Goal: Navigation & Orientation: Find specific page/section

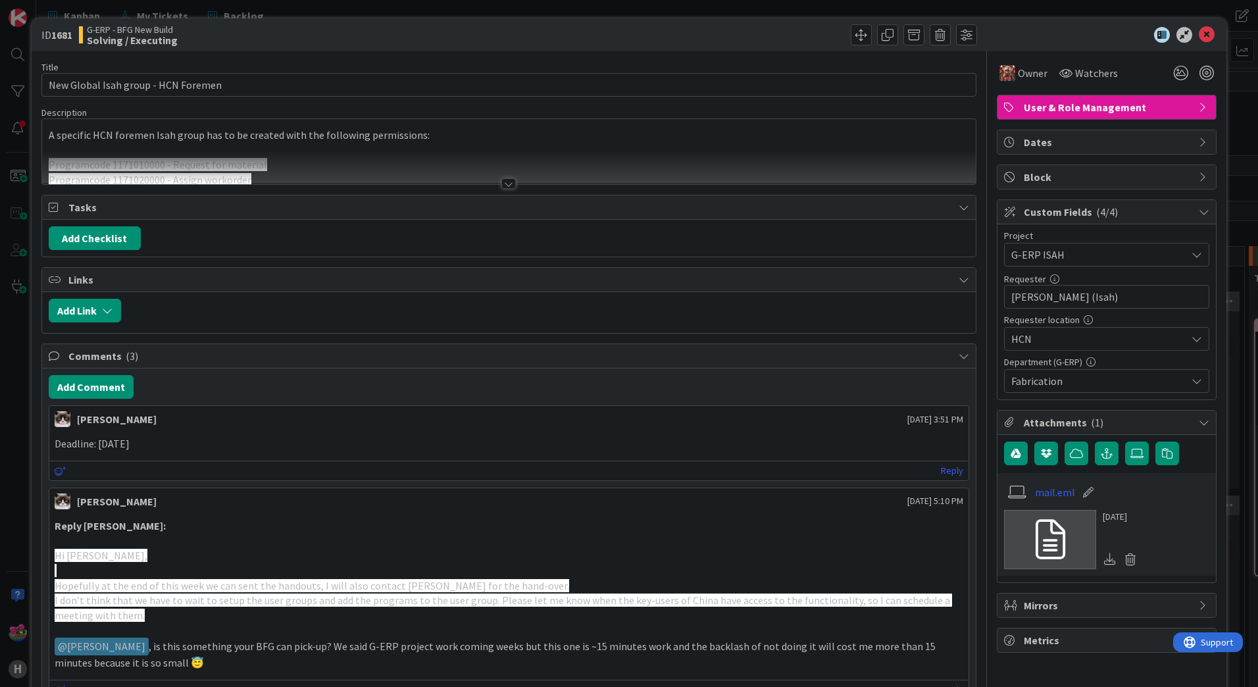
click at [503, 182] on div at bounding box center [508, 183] width 14 height 11
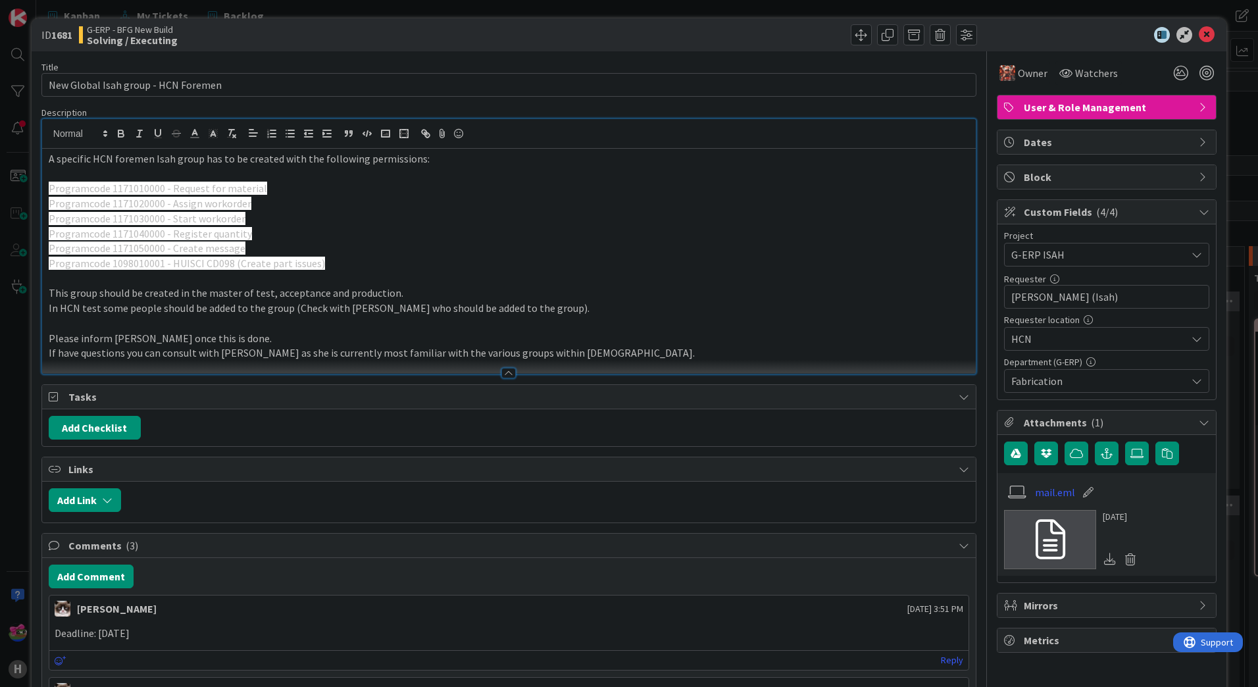
click at [497, 197] on p "Programcode 1171020000 - Assign workorder" at bounding box center [509, 203] width 920 height 15
click at [380, 274] on p at bounding box center [509, 278] width 920 height 15
click at [1199, 34] on icon at bounding box center [1207, 35] width 16 height 16
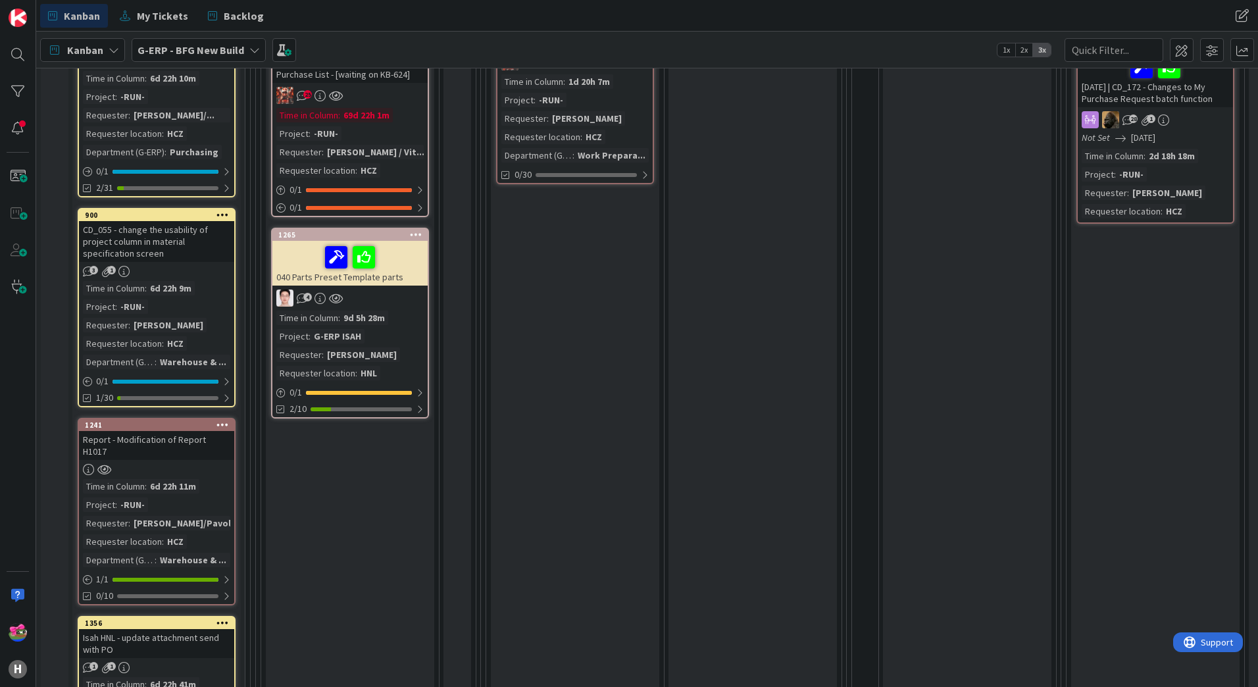
scroll to position [526, 0]
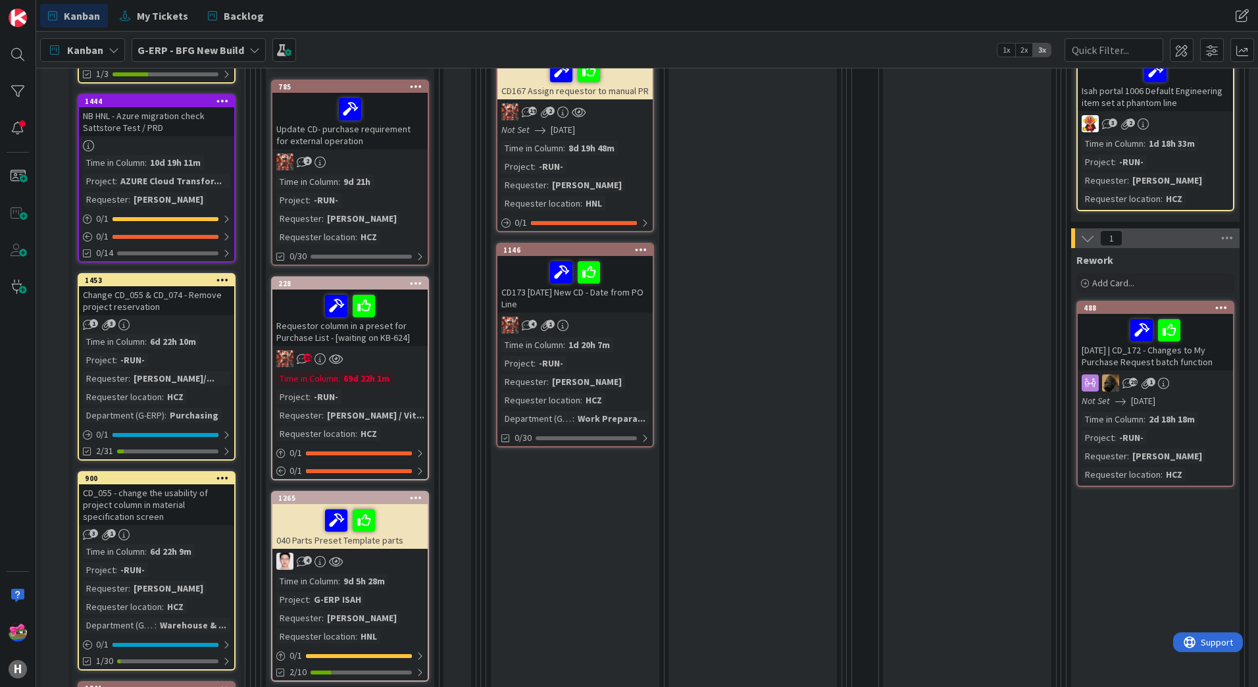
click at [393, 352] on div "25" at bounding box center [349, 358] width 155 height 17
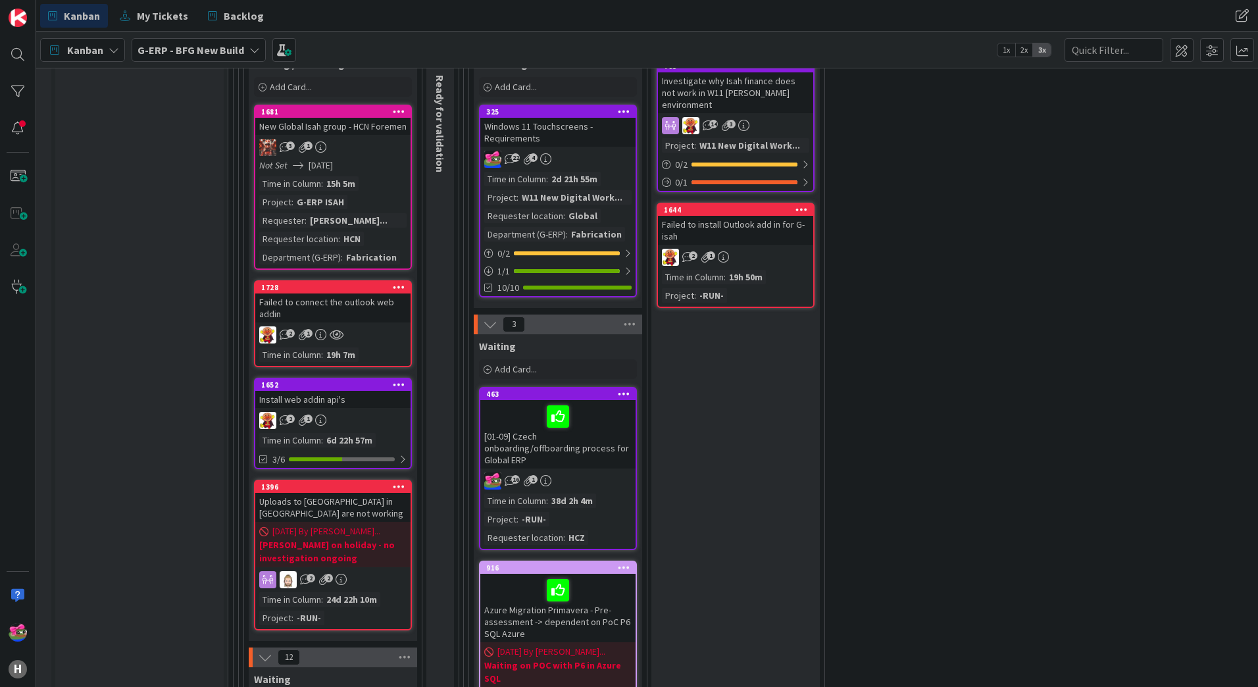
scroll to position [1871, 0]
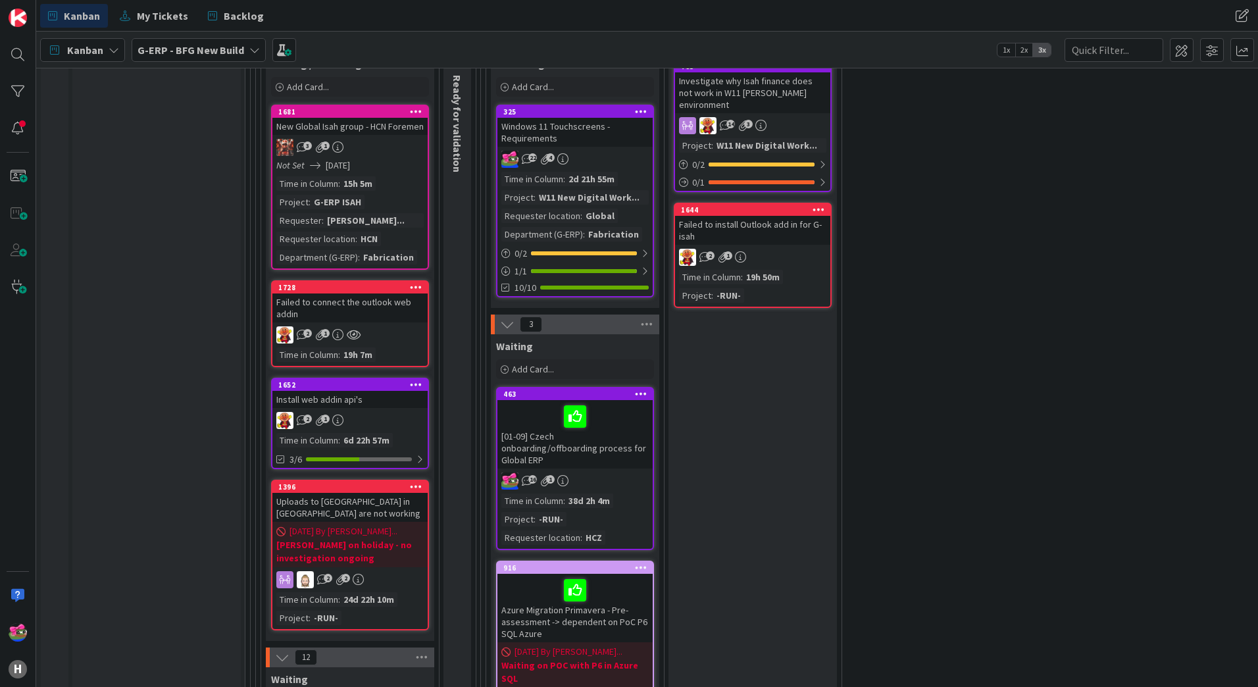
click at [398, 394] on div "Install web addin api's" at bounding box center [349, 399] width 155 height 17
click at [359, 384] on div "1652" at bounding box center [352, 384] width 149 height 9
click at [340, 284] on div "1728" at bounding box center [352, 287] width 149 height 9
click at [332, 285] on div "1728" at bounding box center [352, 287] width 149 height 9
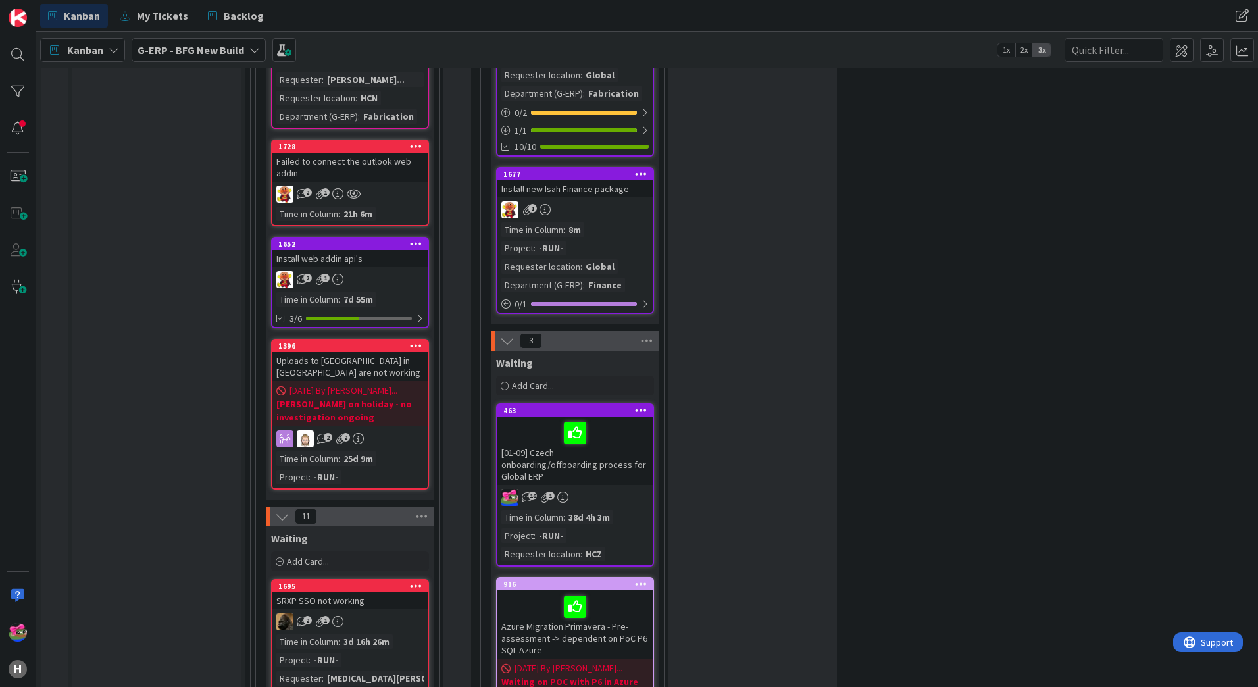
scroll to position [1842, 0]
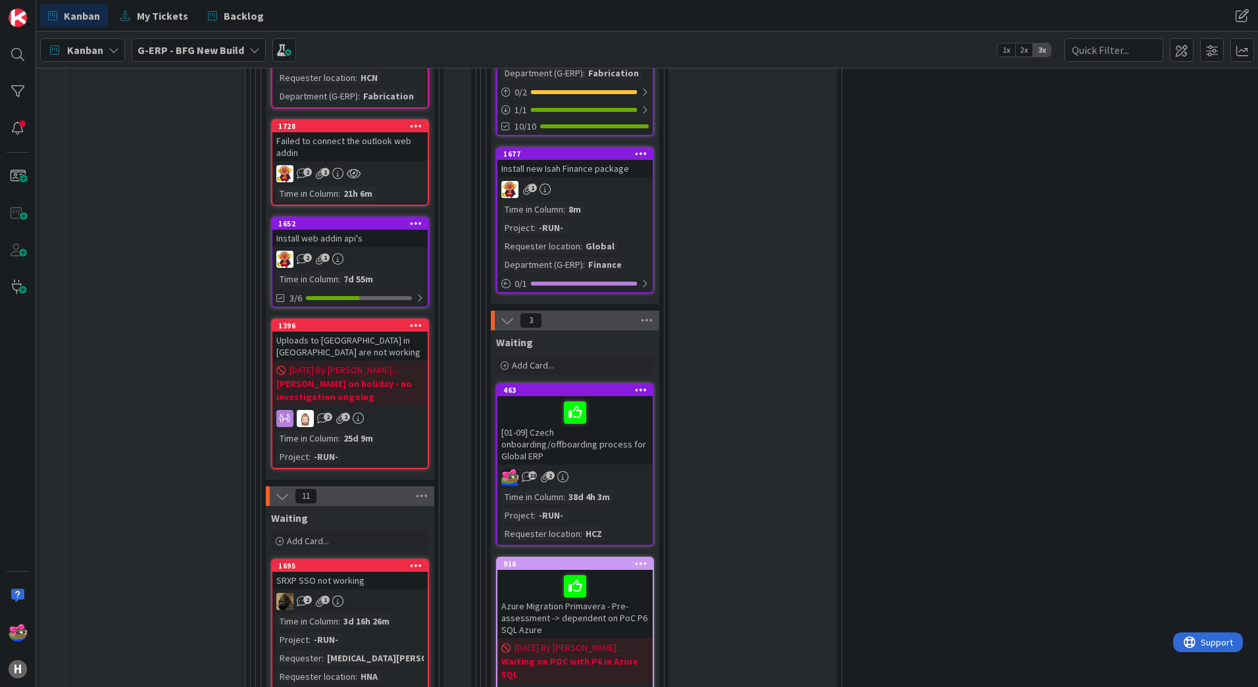
click at [391, 247] on link "1652 Install web addin api's 2 1 Time in Column : 7d 55m 3/6" at bounding box center [350, 261] width 158 height 91
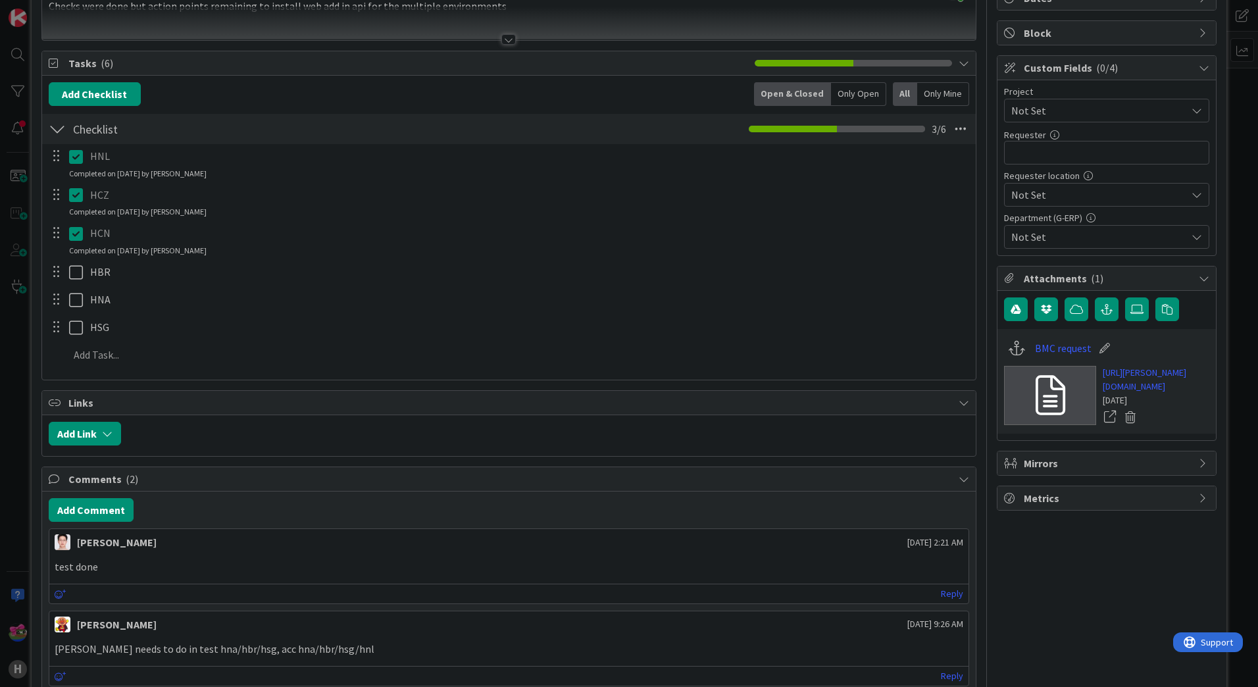
scroll to position [66, 0]
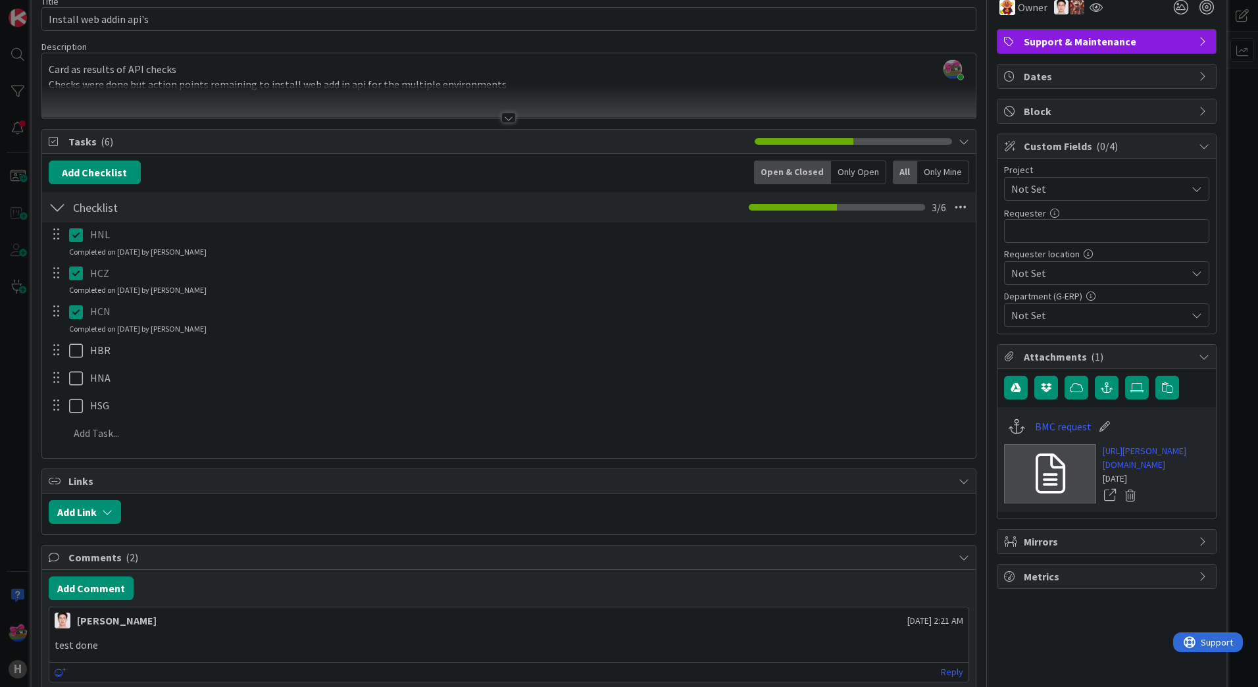
click at [80, 315] on icon at bounding box center [79, 312] width 20 height 16
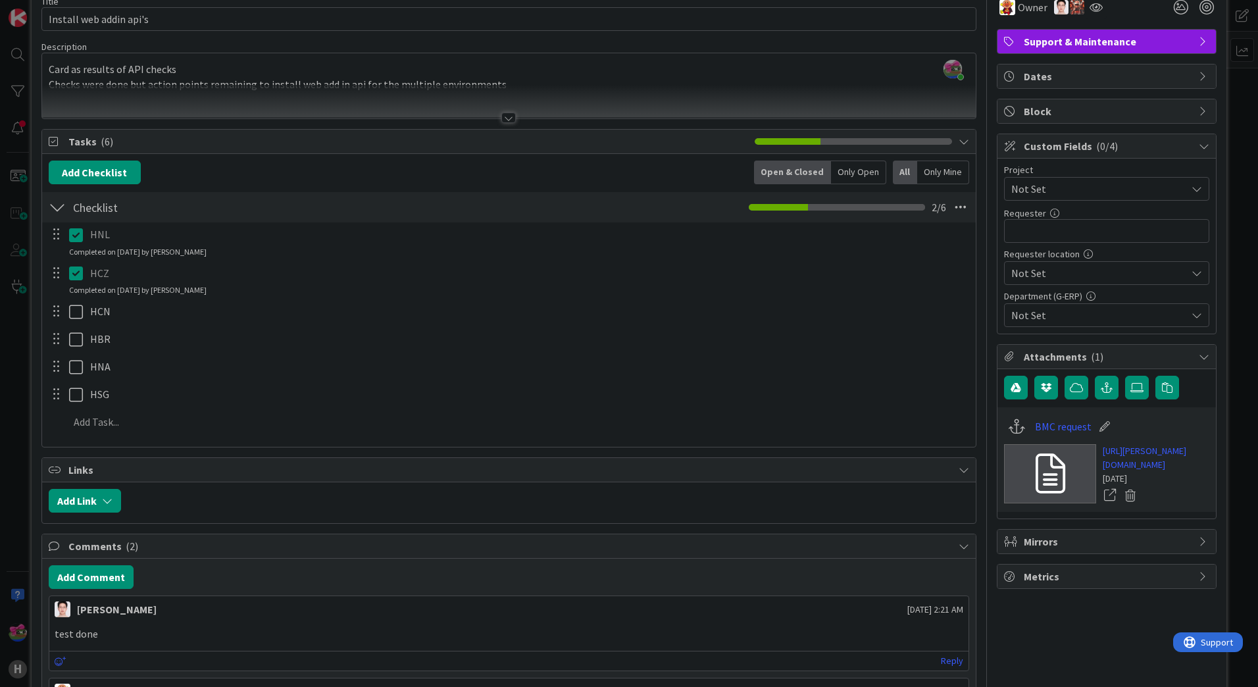
click at [75, 270] on icon at bounding box center [79, 273] width 20 height 16
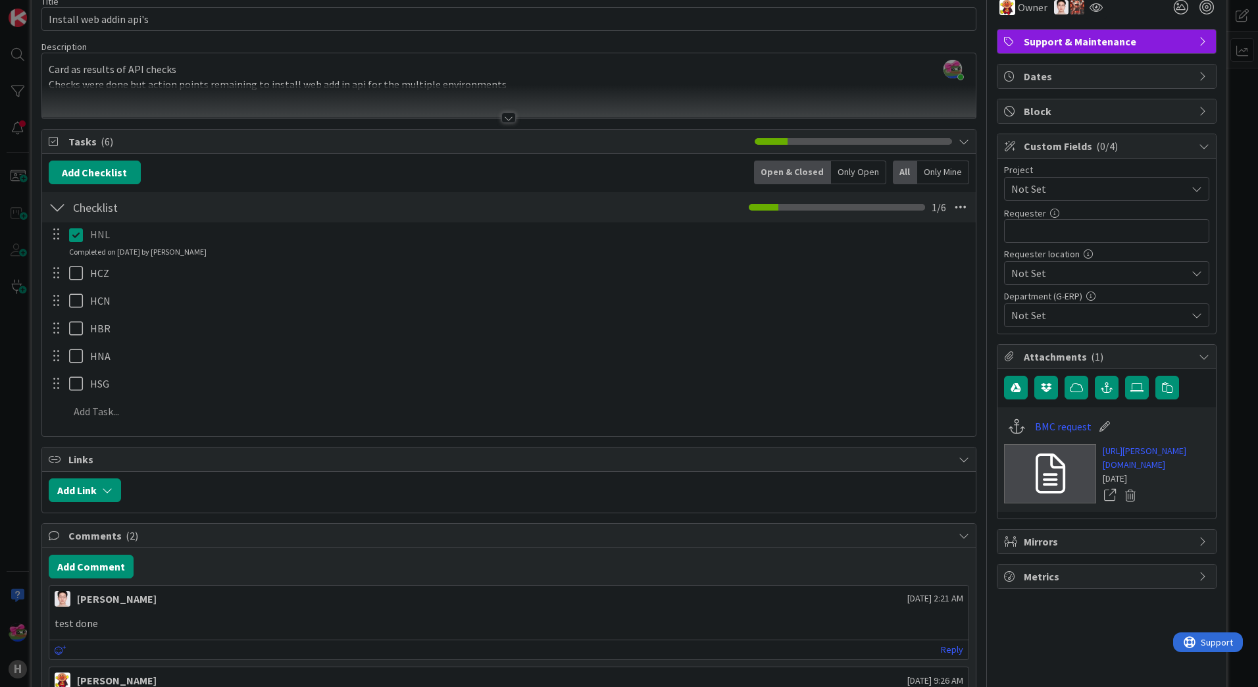
click at [76, 237] on icon at bounding box center [79, 235] width 20 height 16
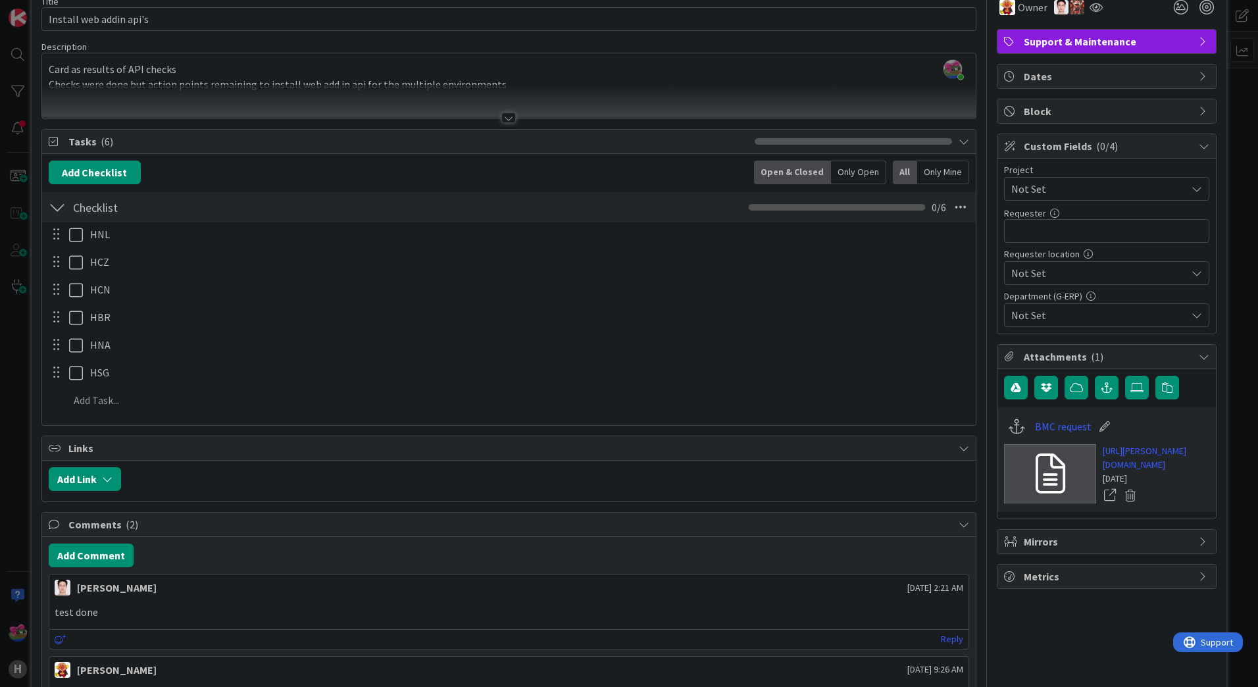
scroll to position [0, 0]
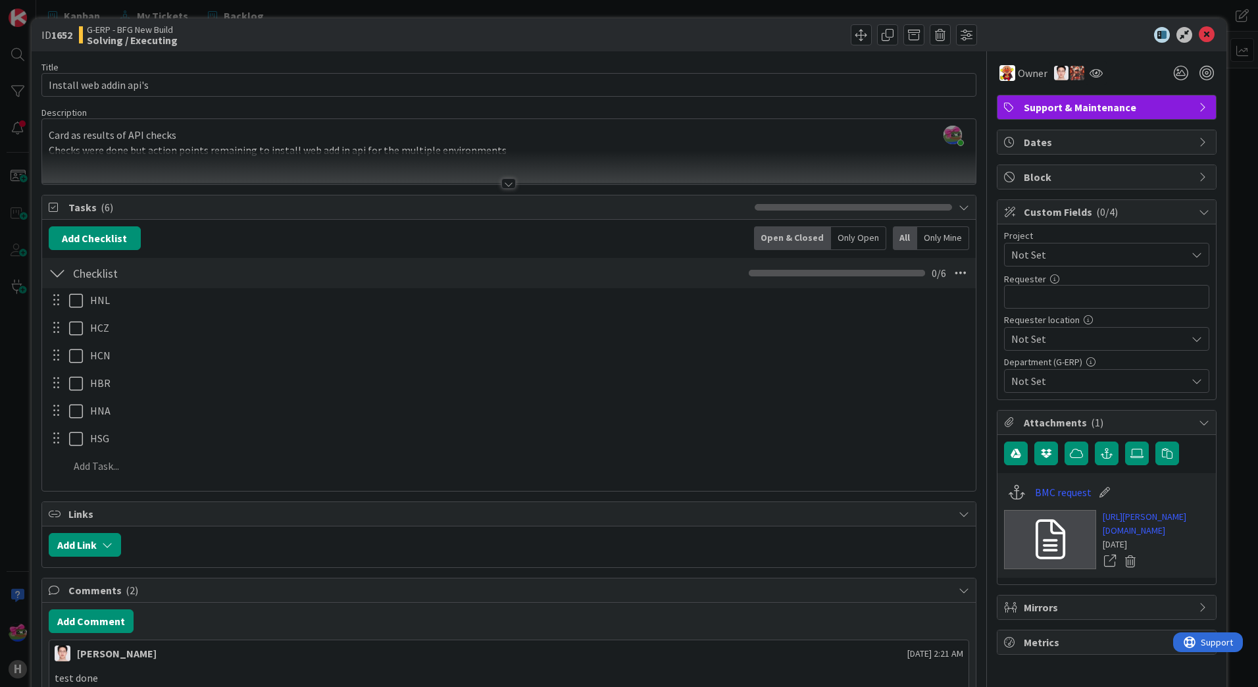
click at [511, 189] on div "Title 23 / 128 Install web addin api's Description Jakub Král joined 2 m ago Ca…" at bounding box center [508, 627] width 935 height 1153
click at [511, 181] on div at bounding box center [508, 183] width 14 height 11
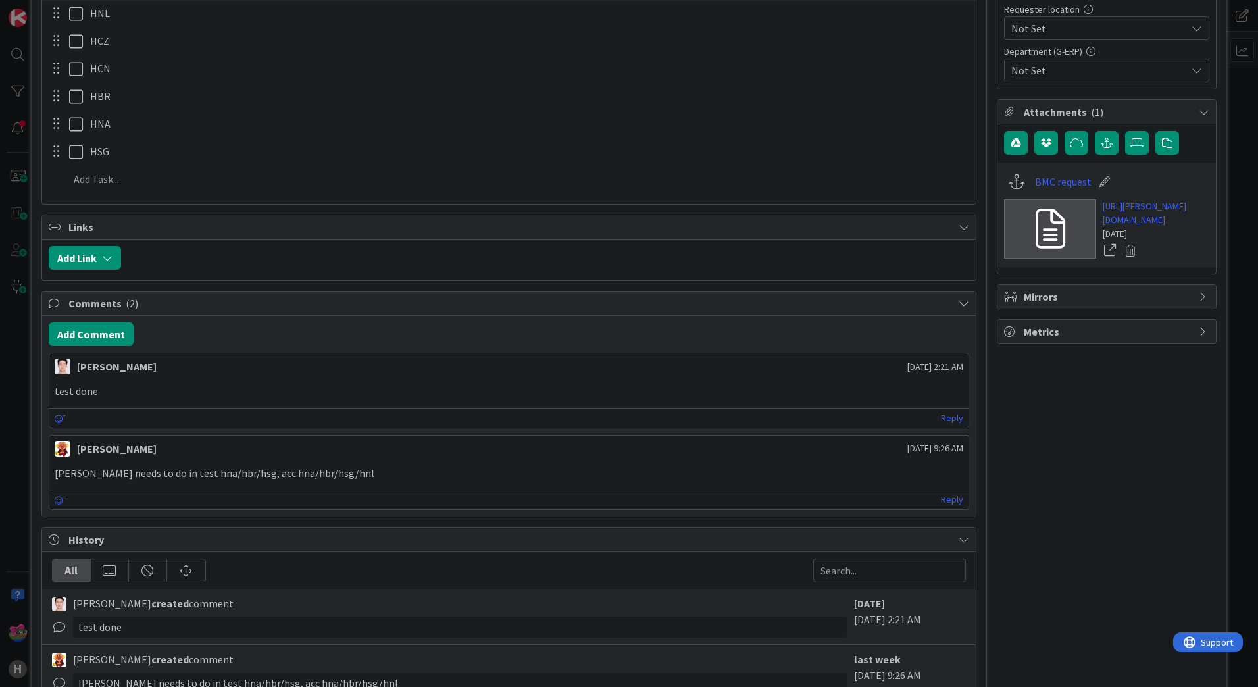
scroll to position [43, 0]
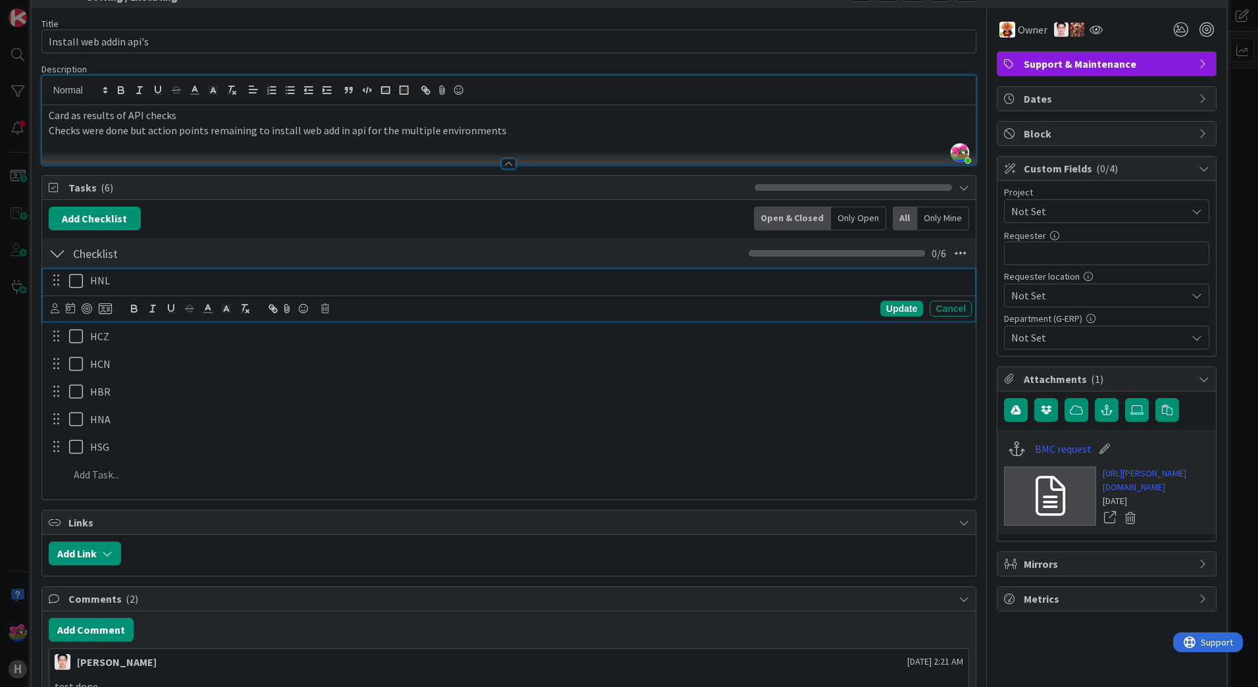
click at [79, 284] on icon at bounding box center [79, 281] width 20 height 16
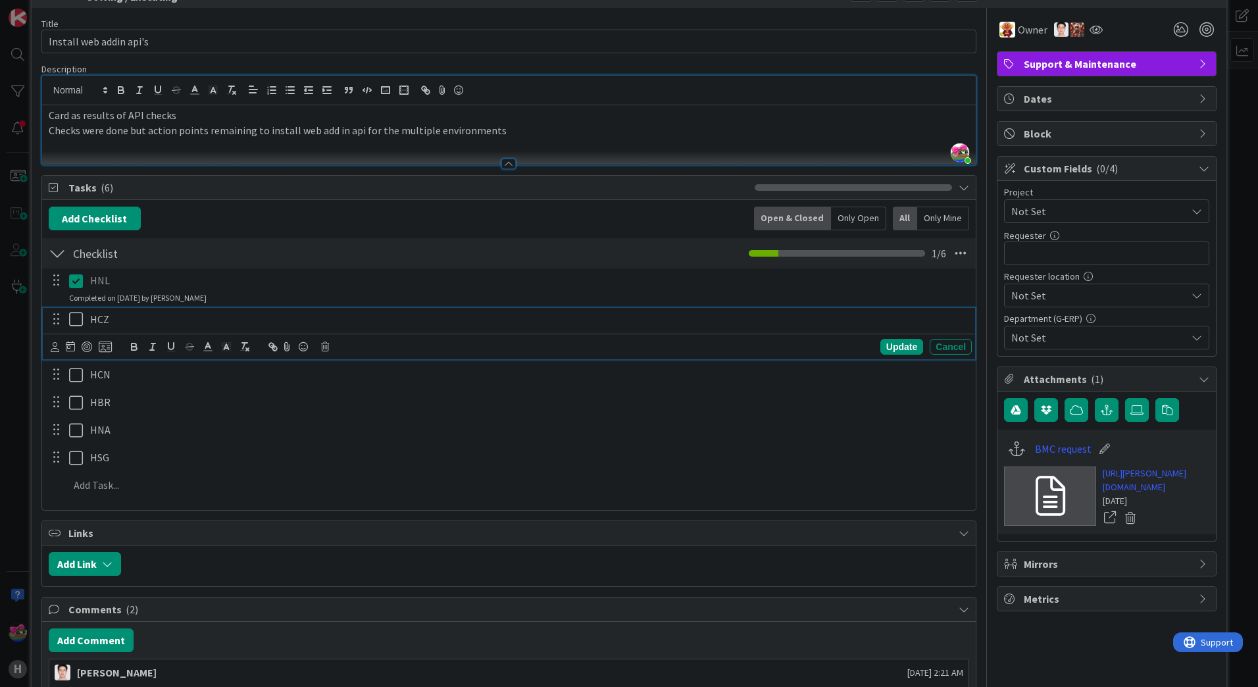
click at [72, 314] on icon at bounding box center [79, 319] width 20 height 16
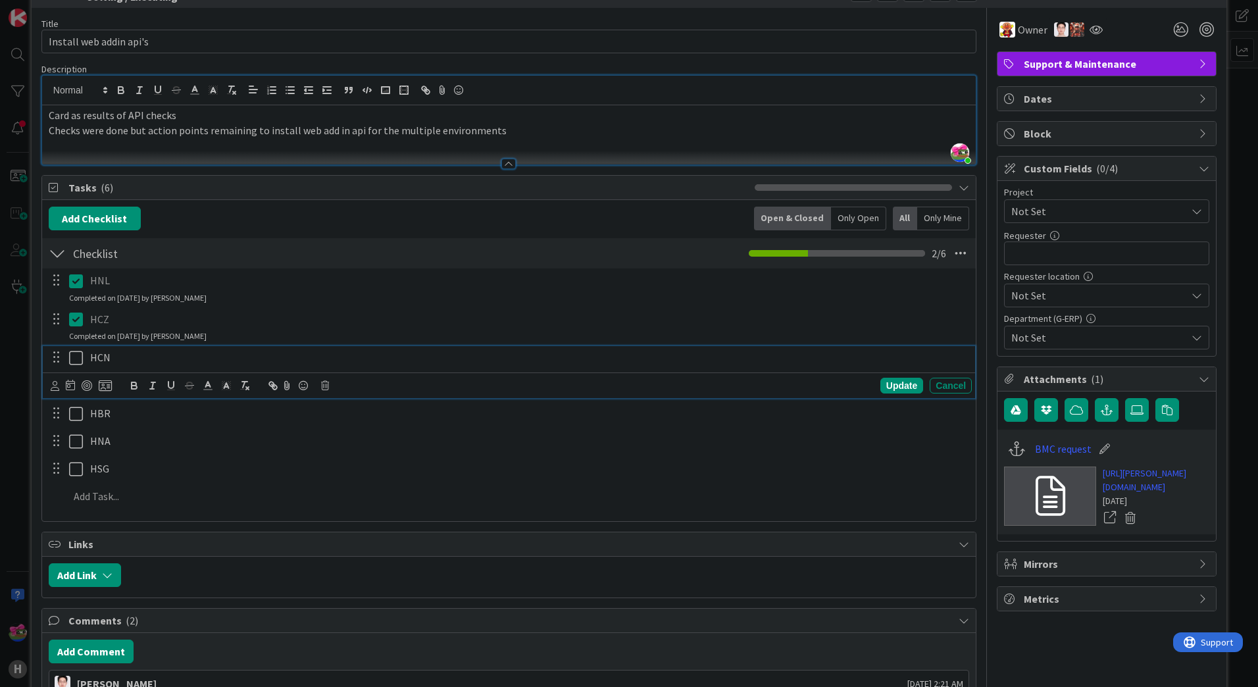
click at [76, 353] on icon at bounding box center [79, 358] width 20 height 16
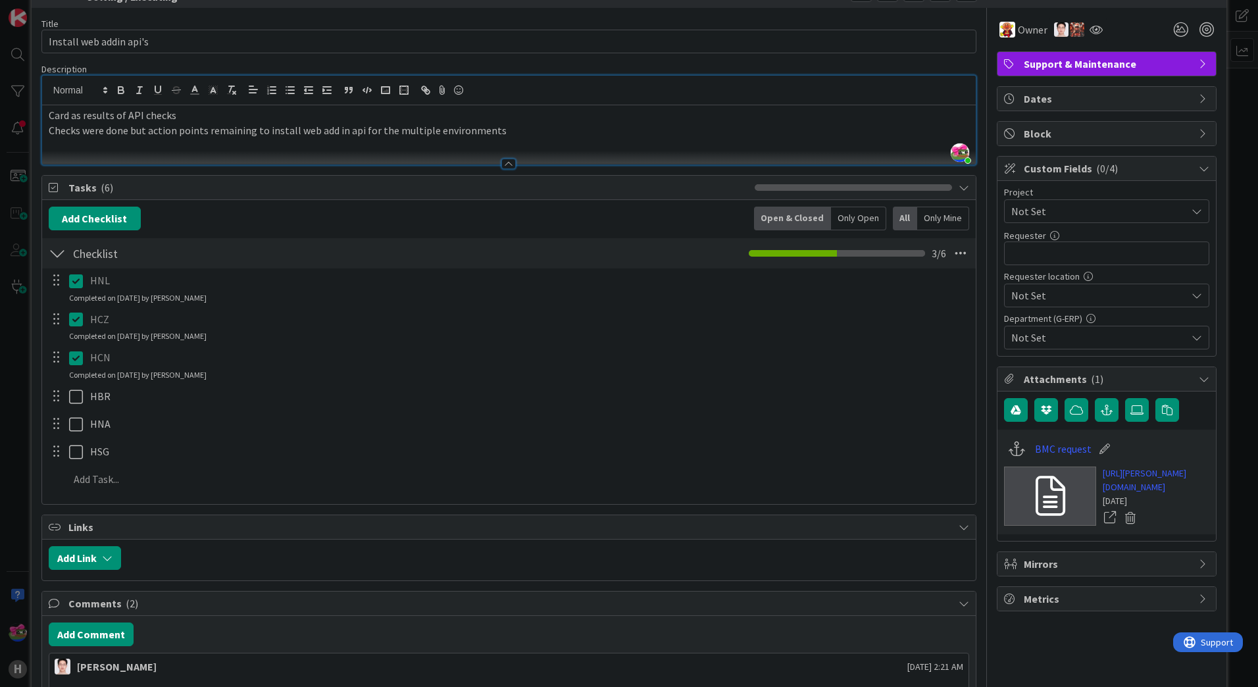
click at [75, 361] on icon at bounding box center [79, 358] width 20 height 16
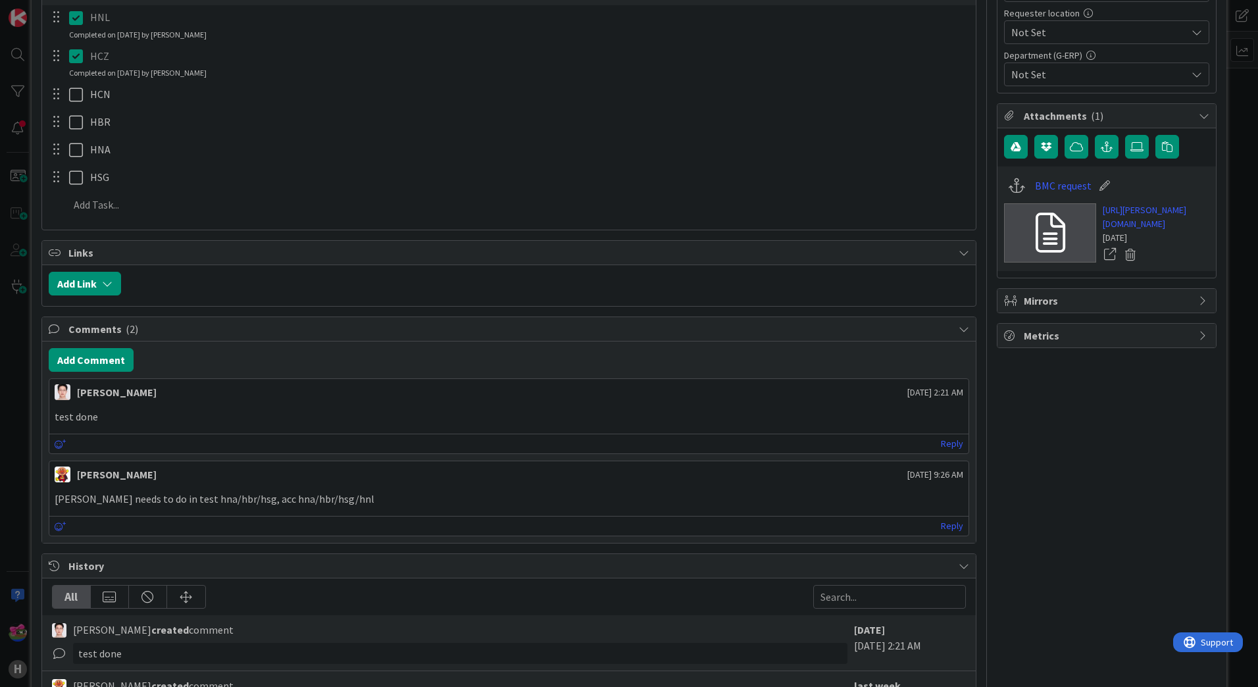
scroll to position [109, 0]
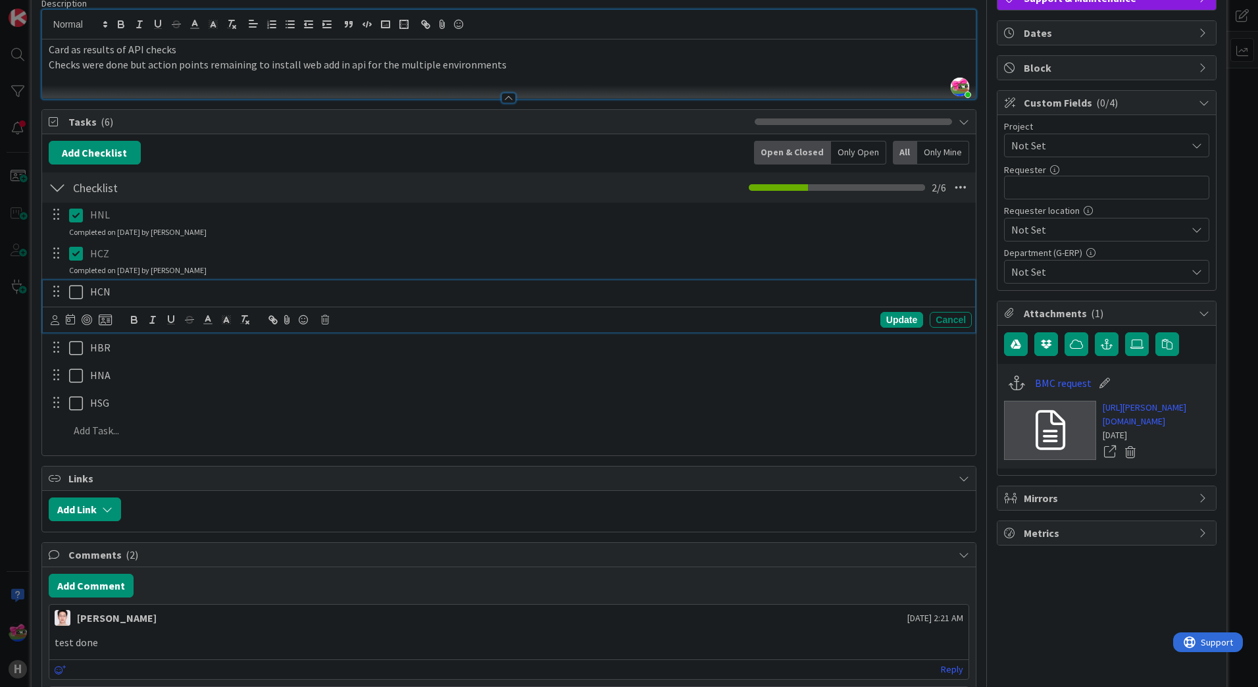
click at [78, 295] on icon at bounding box center [79, 292] width 20 height 16
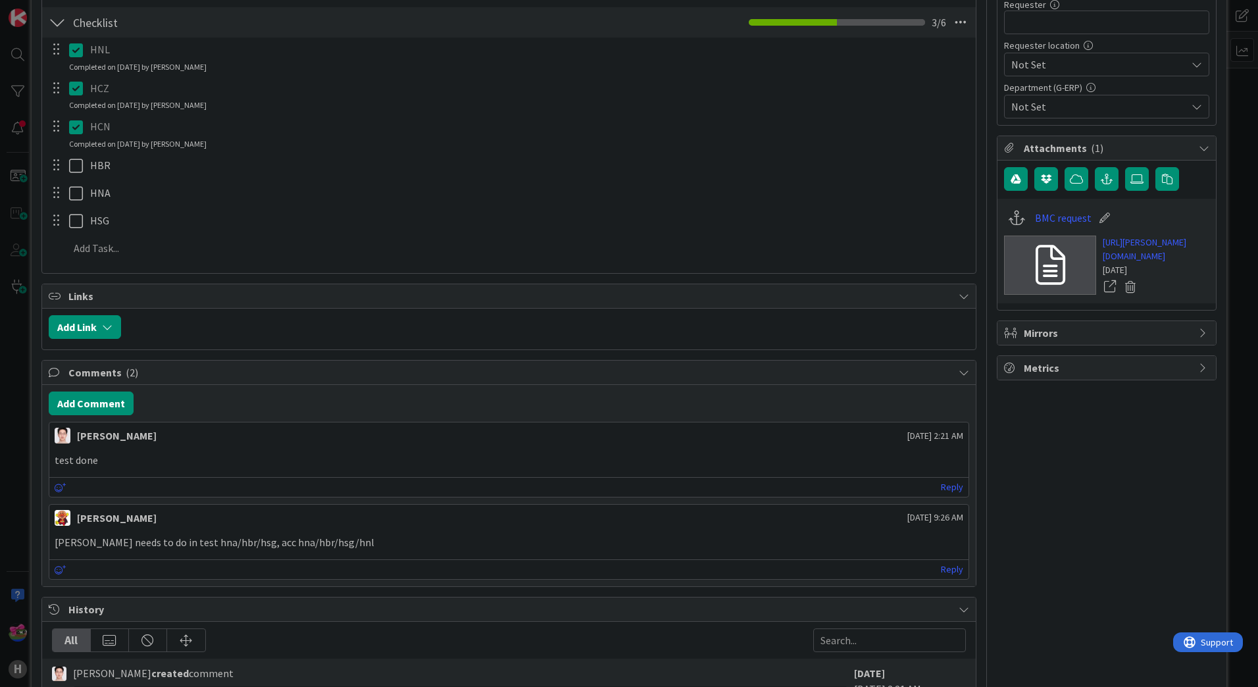
scroll to position [0, 0]
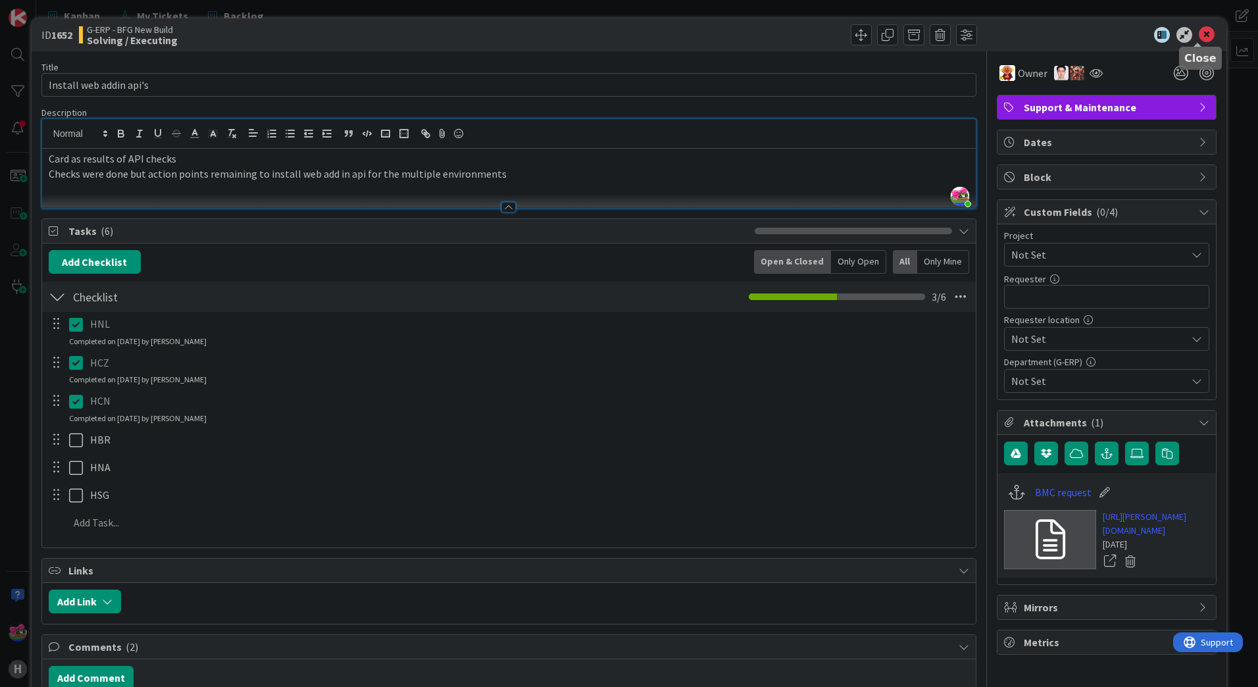
click at [1199, 30] on icon at bounding box center [1207, 35] width 16 height 16
